Goal: Information Seeking & Learning: Learn about a topic

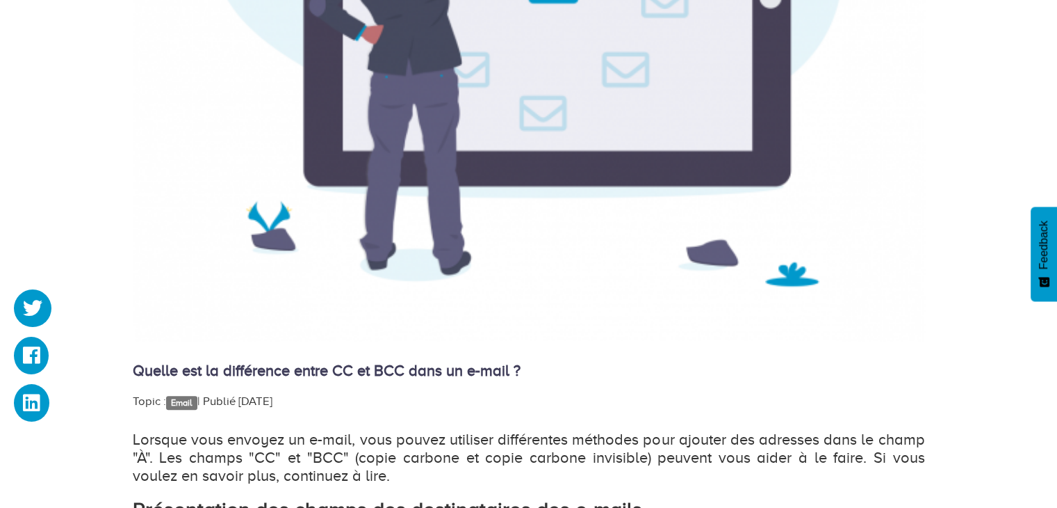
scroll to position [765, 0]
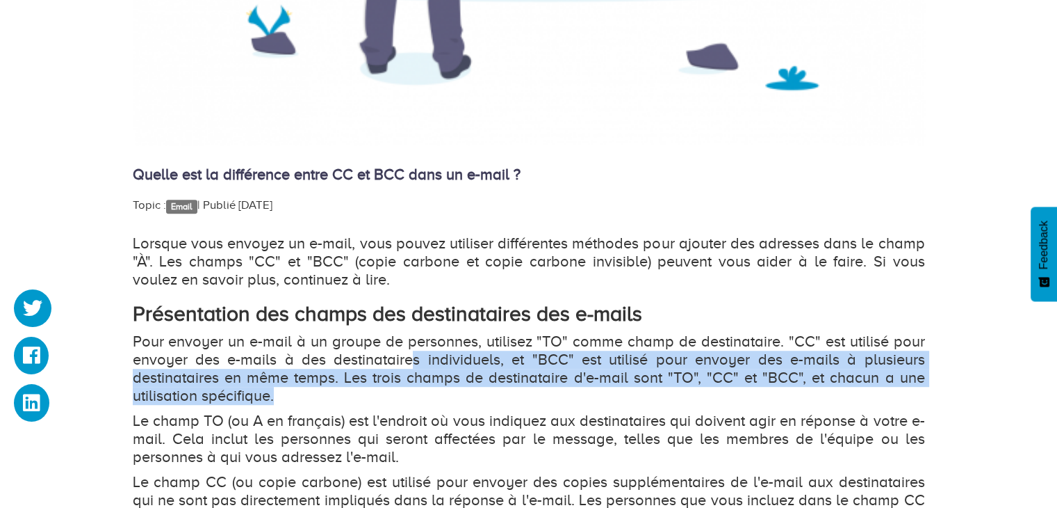
drag, startPoint x: 412, startPoint y: 362, endPoint x: 381, endPoint y: 396, distance: 45.7
click at [381, 396] on p "Pour envoyer un e-mail à un groupe de personnes, utilisez "TO" comme champ de d…" at bounding box center [529, 368] width 793 height 72
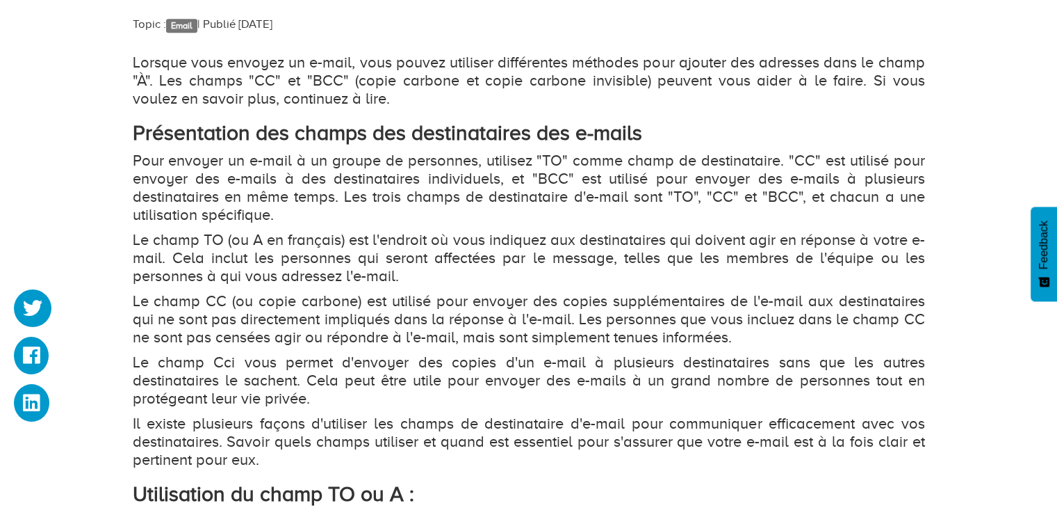
scroll to position [973, 0]
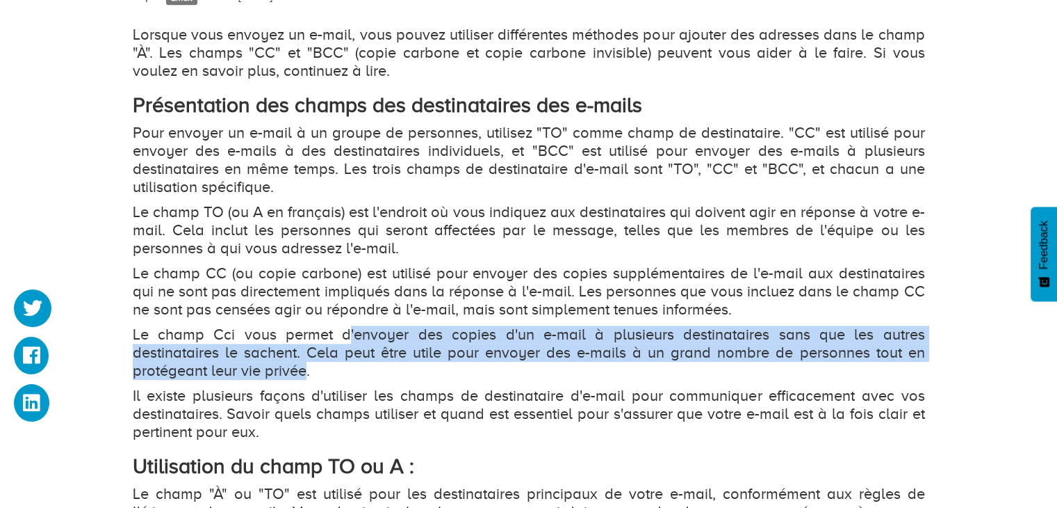
drag, startPoint x: 350, startPoint y: 339, endPoint x: 307, endPoint y: 368, distance: 52.5
click at [307, 368] on p "Le champ Cci vous permet d'envoyer des copies d'un e-mail à plusieurs destinata…" at bounding box center [529, 352] width 793 height 54
drag, startPoint x: 341, startPoint y: 376, endPoint x: 355, endPoint y: 331, distance: 47.1
click at [355, 331] on p "Le champ Cci vous permet d'envoyer des copies d'un e-mail à plusieurs destinata…" at bounding box center [529, 352] width 793 height 54
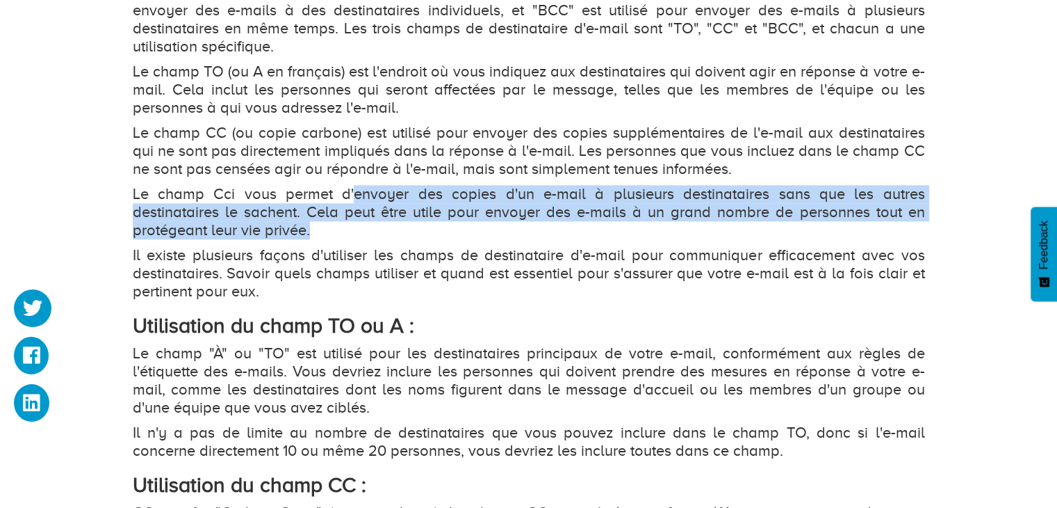
scroll to position [1321, 0]
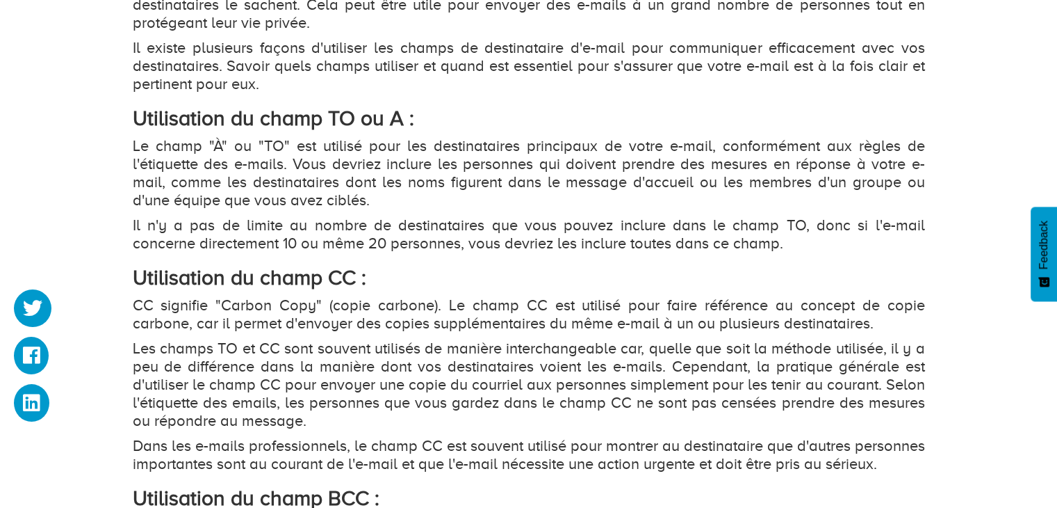
click at [378, 339] on p "Les champs TO et CC sont souvent utilisés de manière interchangeable car, quell…" at bounding box center [529, 384] width 793 height 90
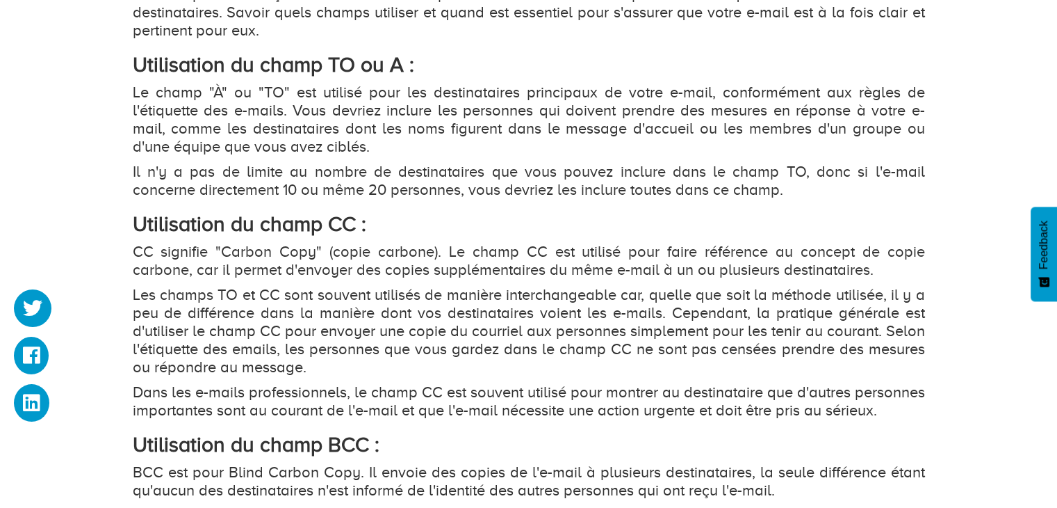
scroll to position [1529, 0]
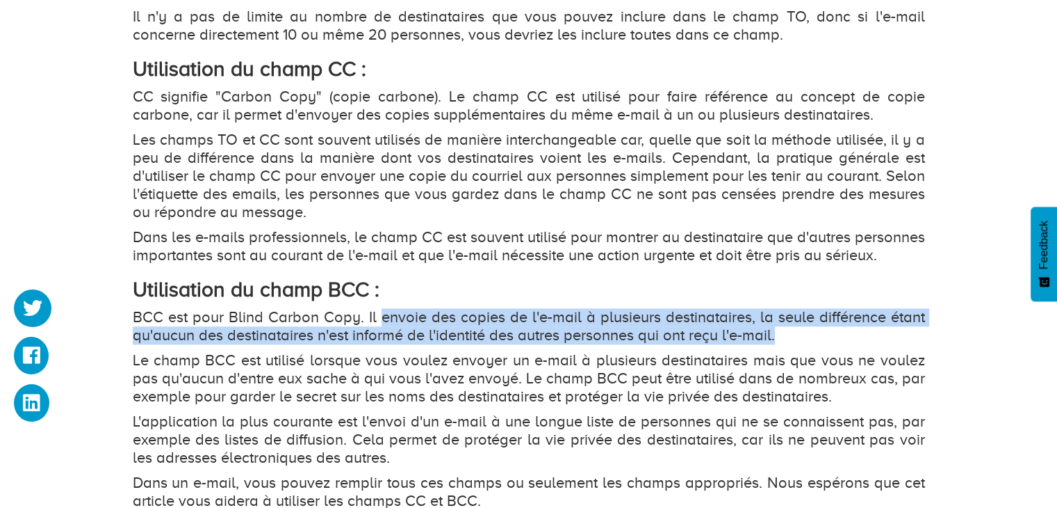
drag, startPoint x: 382, startPoint y: 336, endPoint x: 806, endPoint y: 352, distance: 423.7
click at [806, 344] on p "BCC est pour Blind Carbon Copy. Il envoie des copies de l'e-mail à plusieurs de…" at bounding box center [529, 326] width 793 height 36
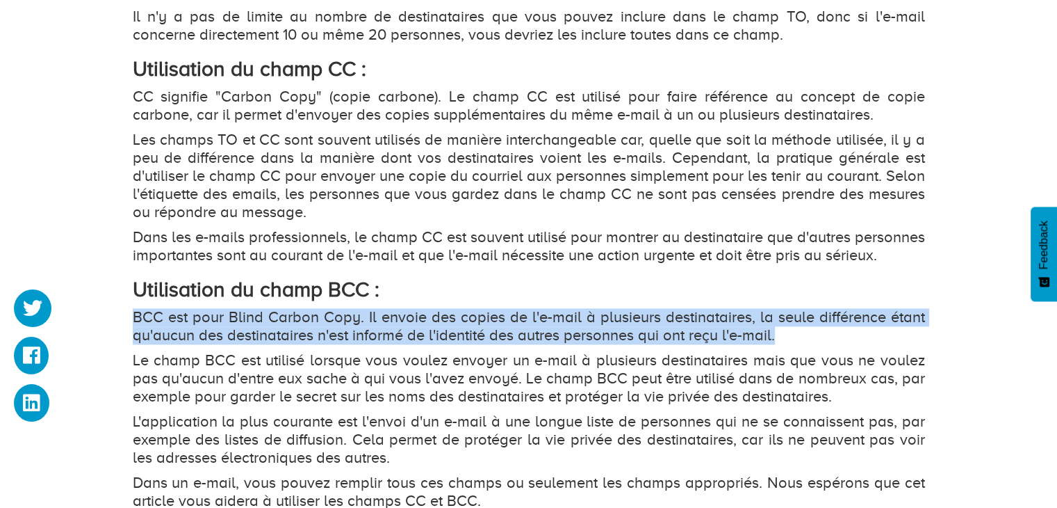
drag, startPoint x: 834, startPoint y: 355, endPoint x: 131, endPoint y: 332, distance: 703.2
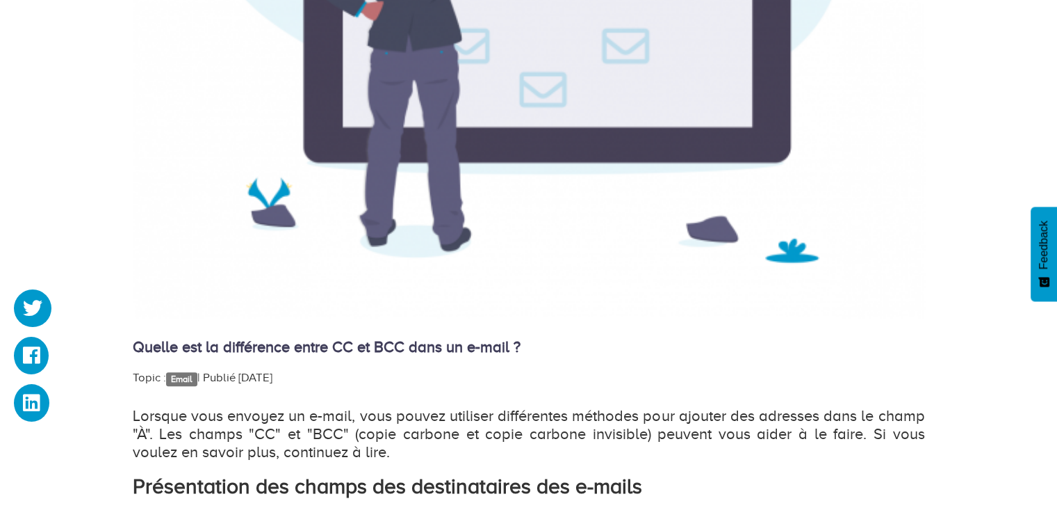
scroll to position [973, 0]
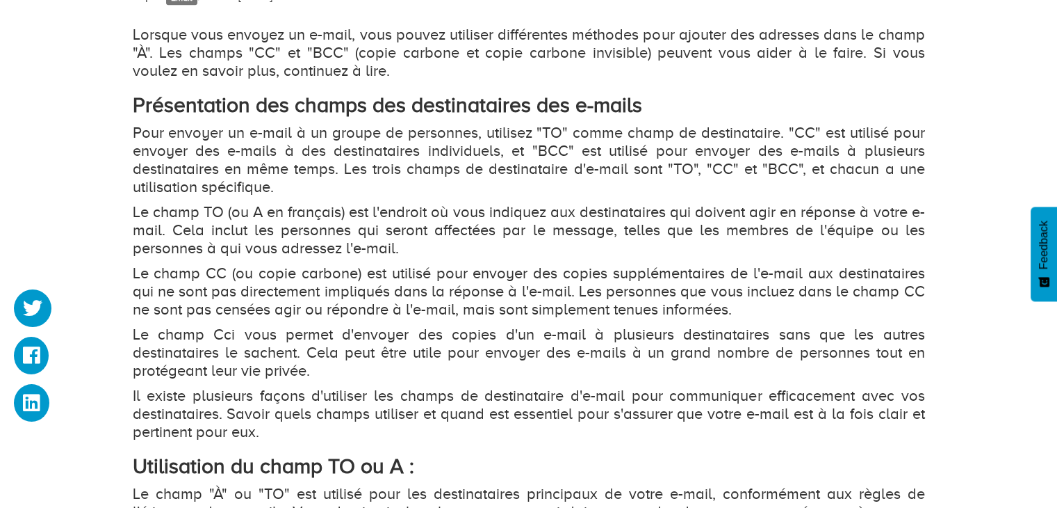
drag, startPoint x: 644, startPoint y: 312, endPoint x: 635, endPoint y: 312, distance: 9.0
click at [640, 313] on p "Le champ CC (ou copie carbone) est utilisé pour envoyer des copies supplémentai…" at bounding box center [529, 291] width 793 height 54
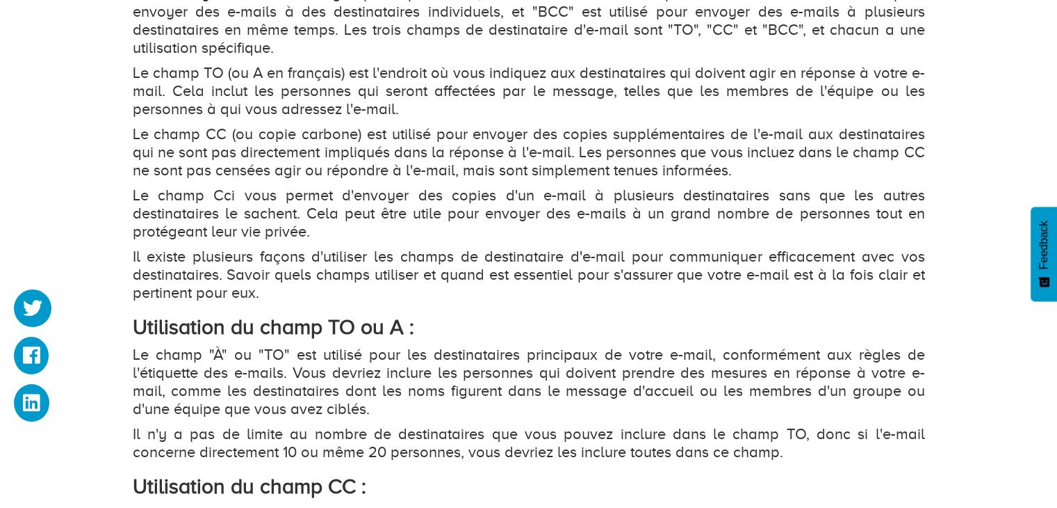
scroll to position [1071, 0]
